Goal: Navigation & Orientation: Find specific page/section

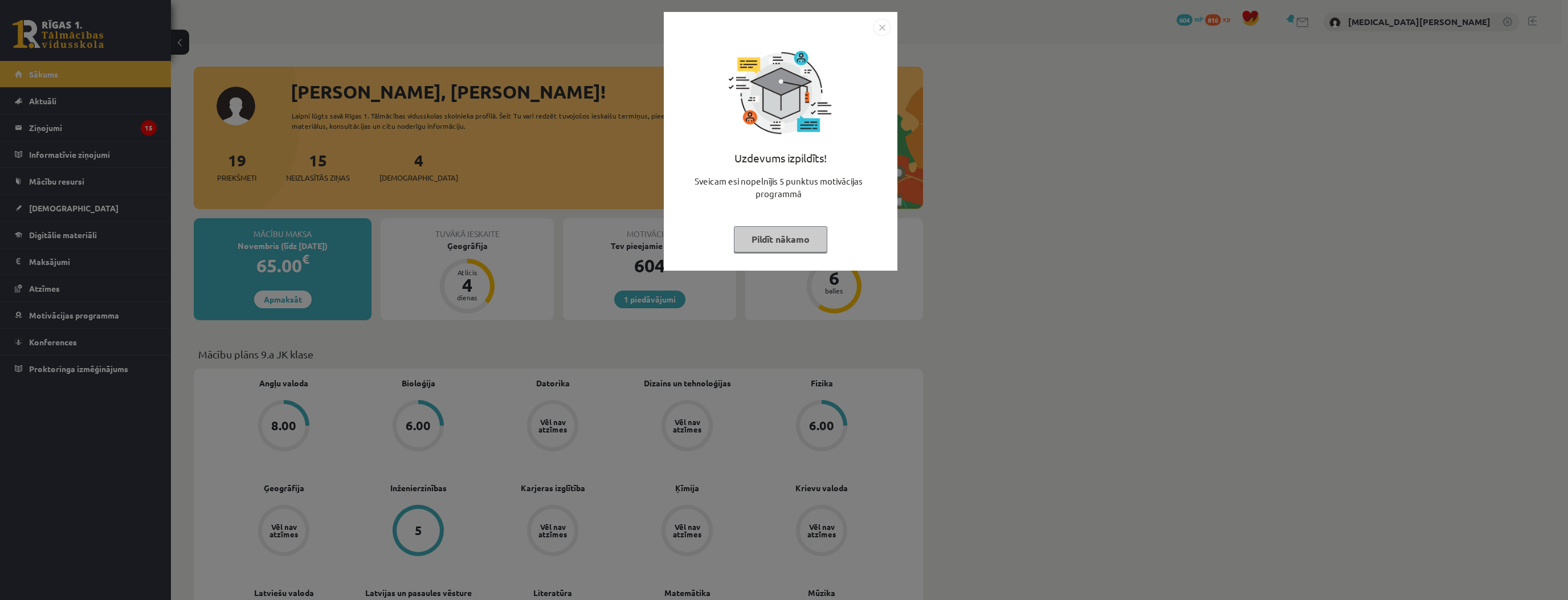
click at [755, 233] on button "Pildīt nākamo" at bounding box center [781, 239] width 94 height 26
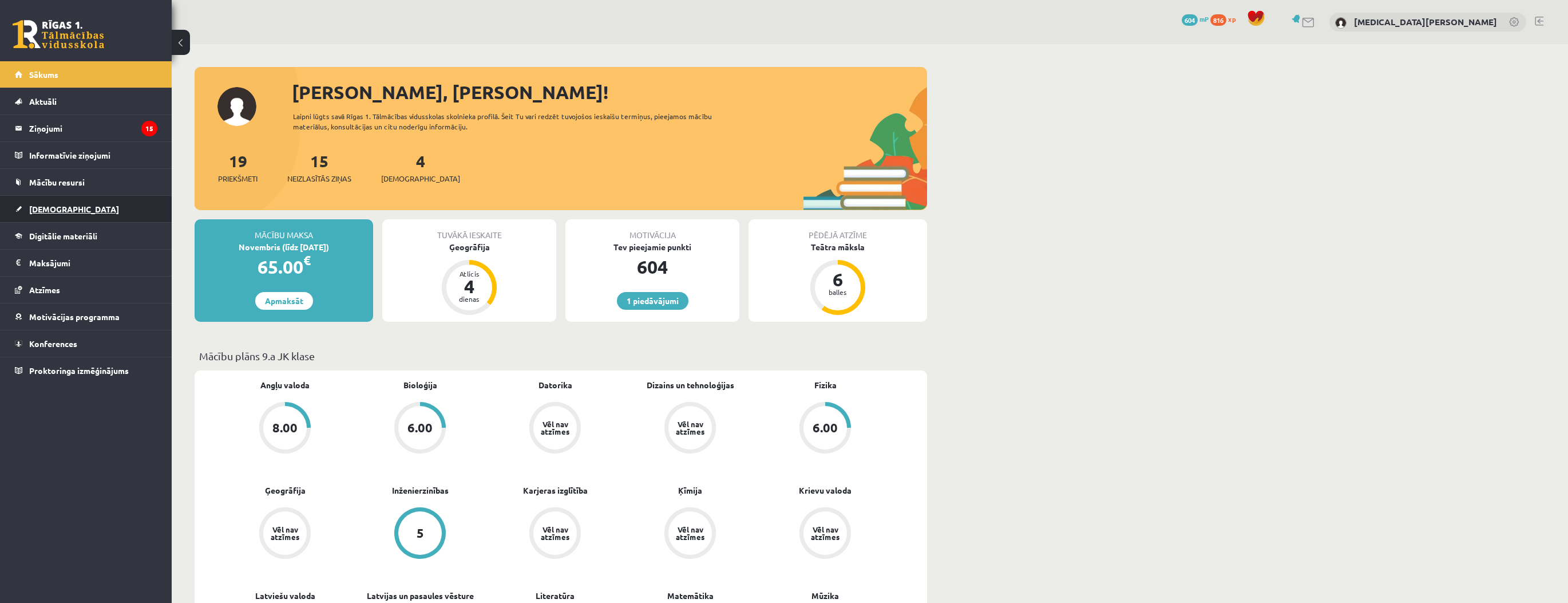
click at [85, 211] on link "[DEMOGRAPHIC_DATA]" at bounding box center [86, 208] width 143 height 26
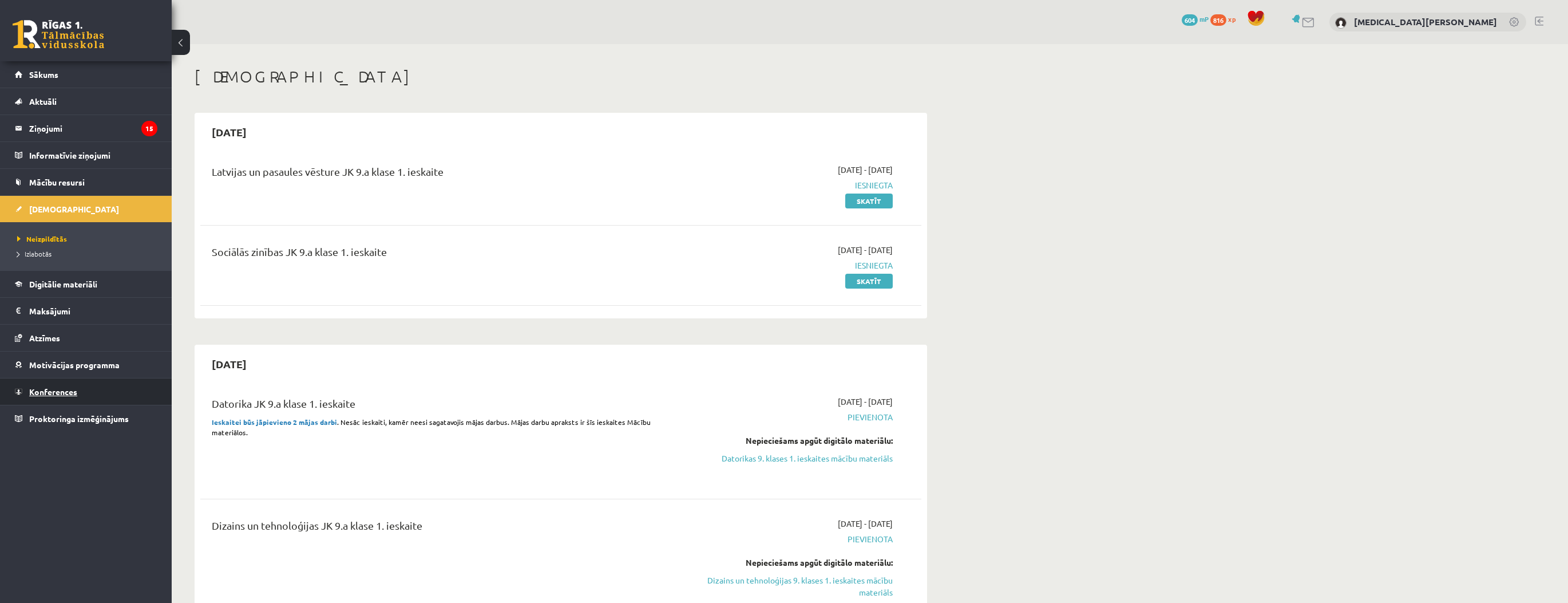
click at [80, 386] on link "Konferences" at bounding box center [86, 391] width 143 height 26
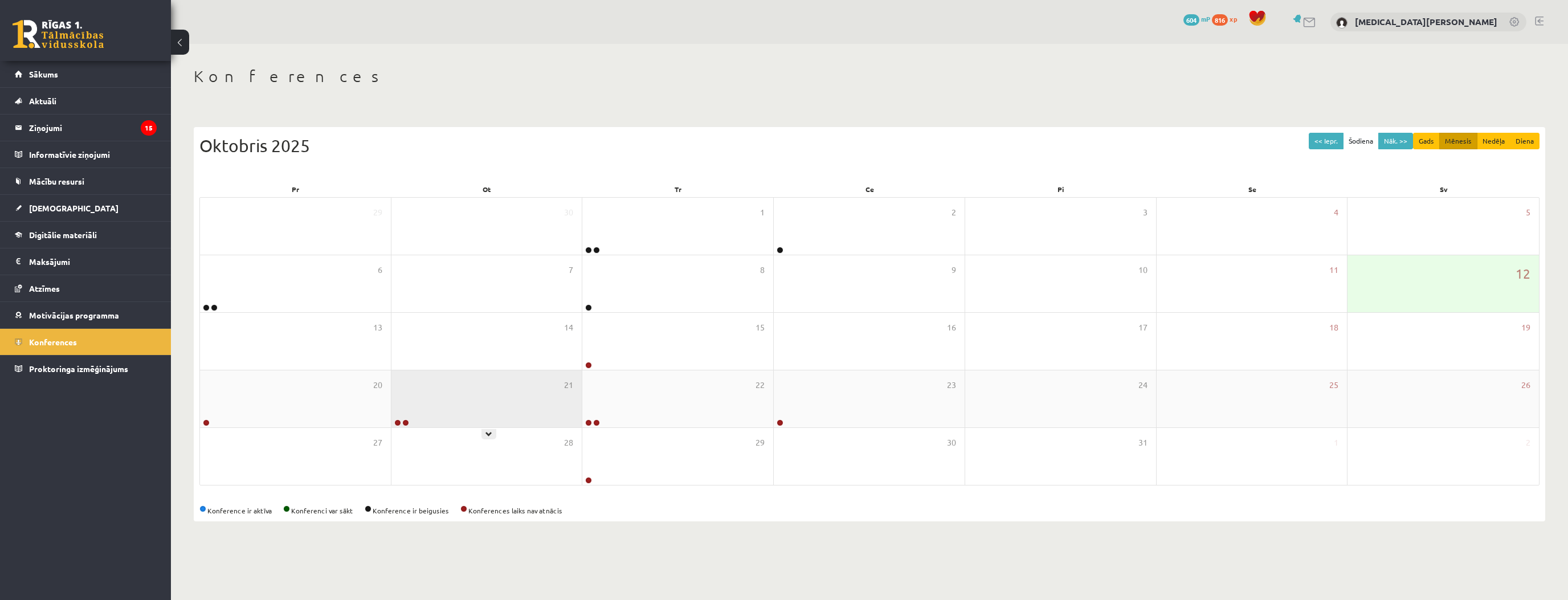
click at [509, 420] on div "21" at bounding box center [486, 399] width 191 height 57
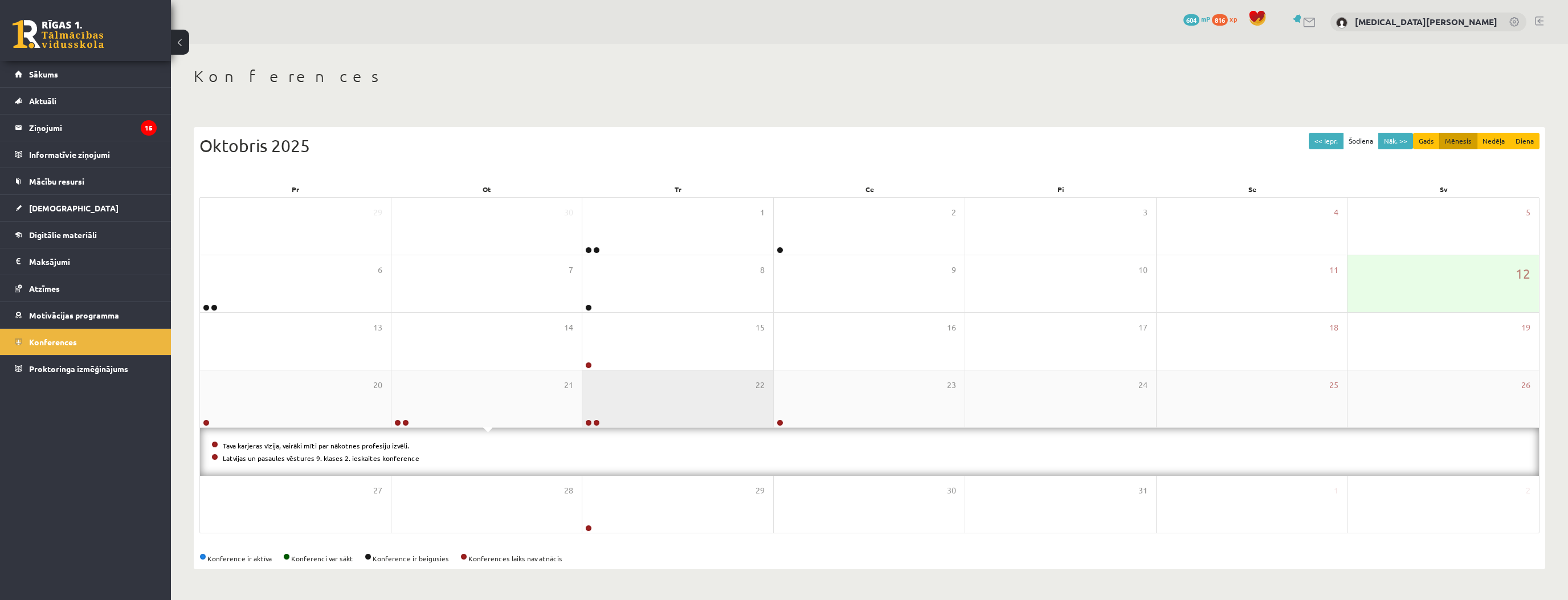
click at [624, 400] on div "22" at bounding box center [677, 399] width 191 height 57
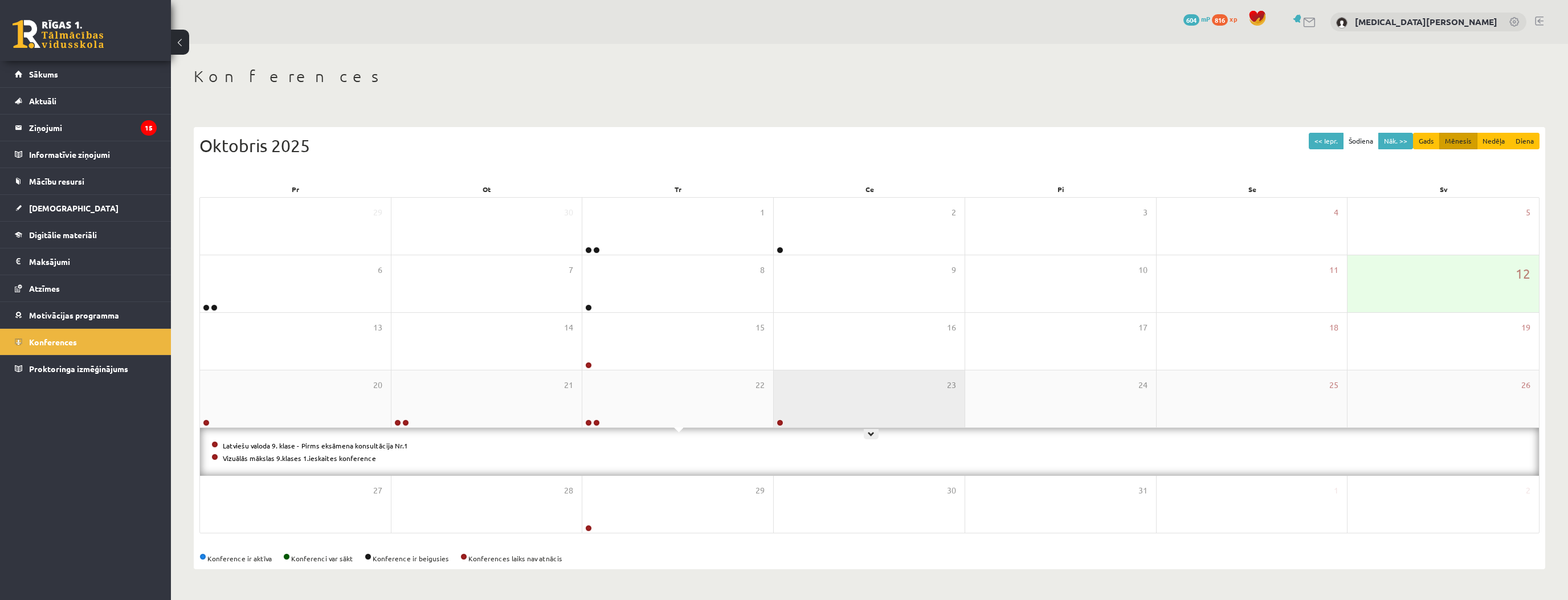
click at [808, 402] on div "23" at bounding box center [869, 399] width 191 height 57
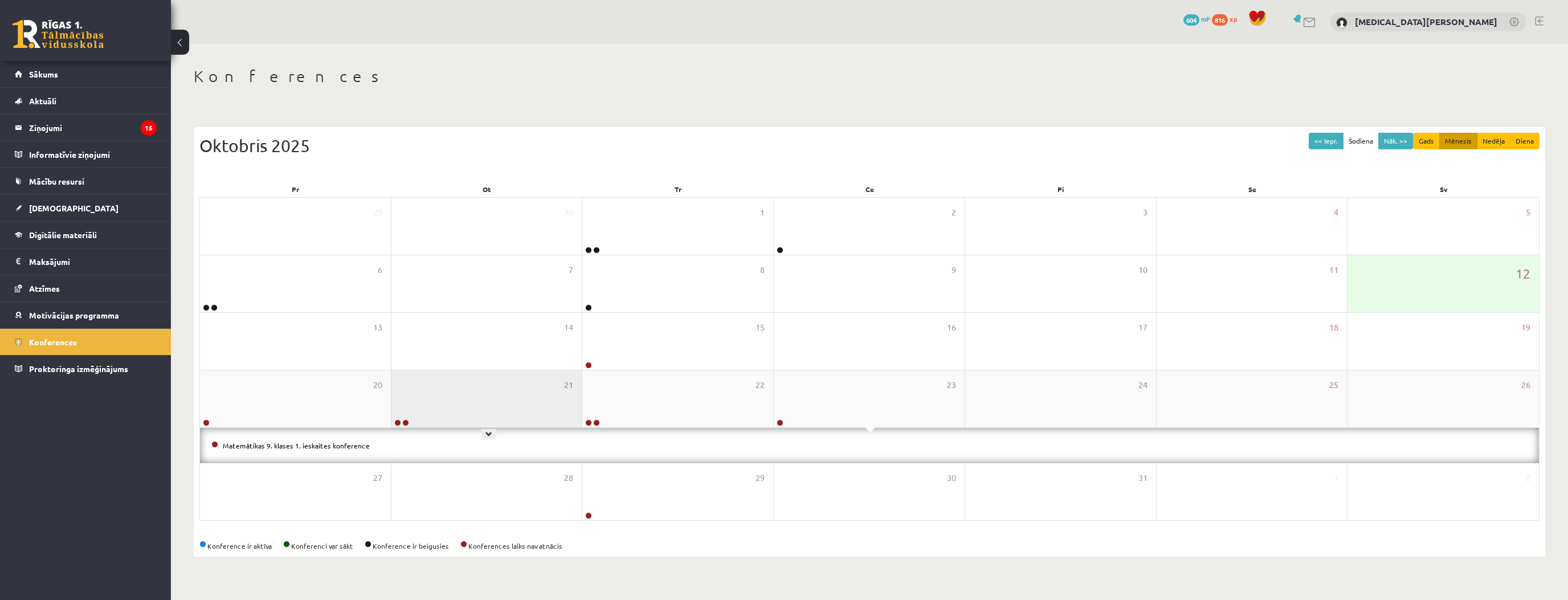
click at [472, 410] on div "21" at bounding box center [486, 399] width 191 height 57
